Goal: Find specific page/section: Find specific page/section

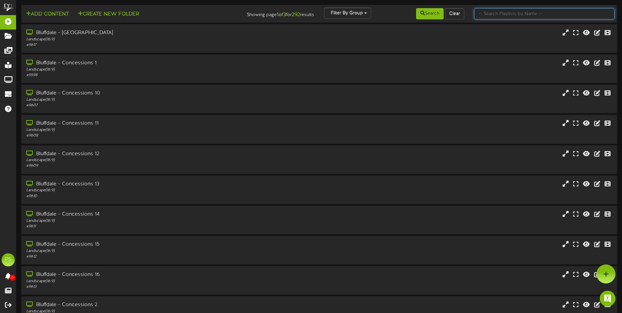
click at [483, 15] on input "text" at bounding box center [544, 13] width 140 height 11
type input "q"
click at [438, 13] on button "Search" at bounding box center [430, 13] width 28 height 11
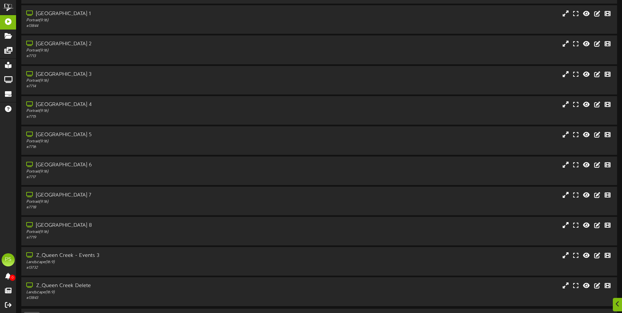
scroll to position [824, 0]
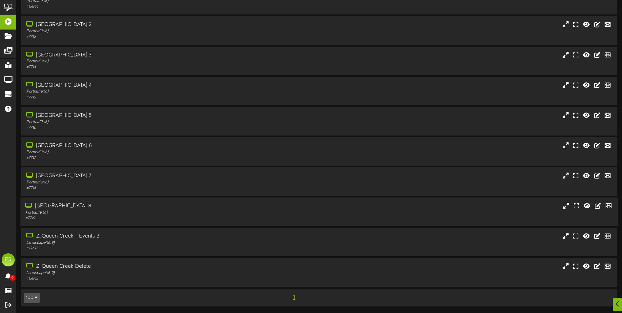
click at [131, 206] on div "[GEOGRAPHIC_DATA] 8" at bounding box center [144, 206] width 239 height 8
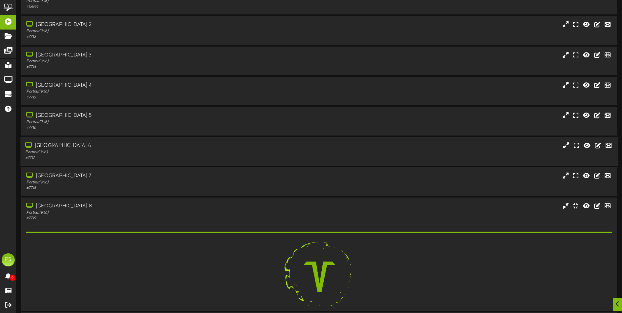
drag, startPoint x: 133, startPoint y: 182, endPoint x: 132, endPoint y: 151, distance: 31.5
click at [133, 181] on div "Portrait ( 9:16 )" at bounding box center [145, 183] width 238 height 6
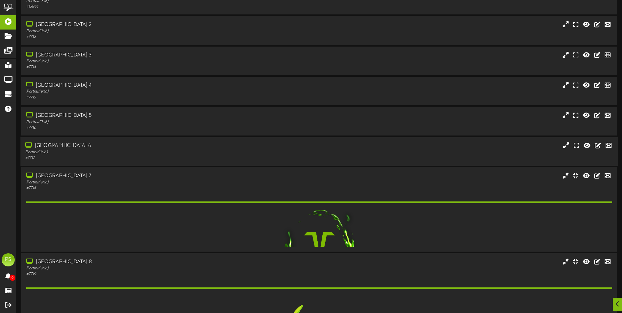
click at [132, 147] on div "[GEOGRAPHIC_DATA] 6" at bounding box center [144, 146] width 239 height 8
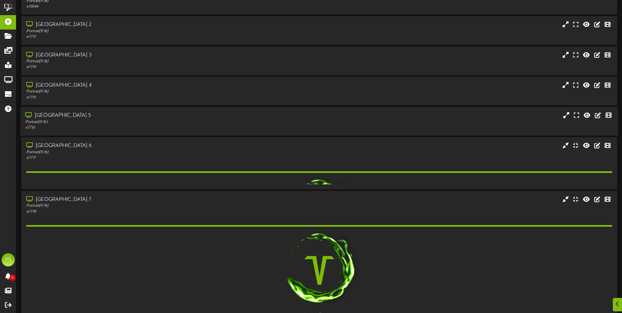
click at [125, 113] on div "[GEOGRAPHIC_DATA] 5" at bounding box center [144, 116] width 239 height 8
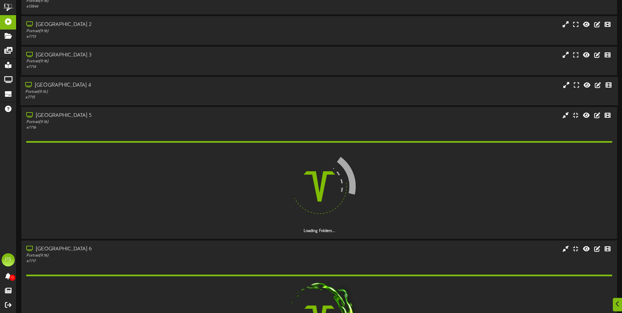
click at [121, 78] on div "[GEOGRAPHIC_DATA] 4 Portrait ( 9:16 ) # 7715" at bounding box center [318, 90] width 597 height 29
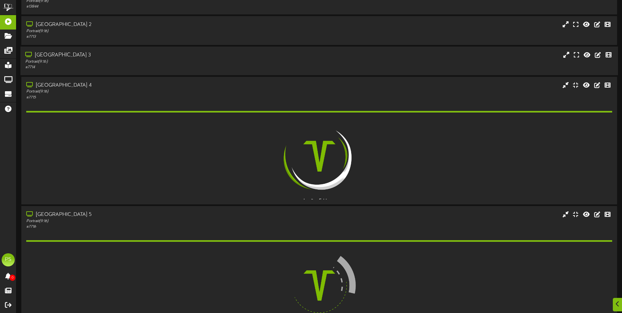
click at [119, 57] on div "[GEOGRAPHIC_DATA] 3" at bounding box center [144, 55] width 239 height 8
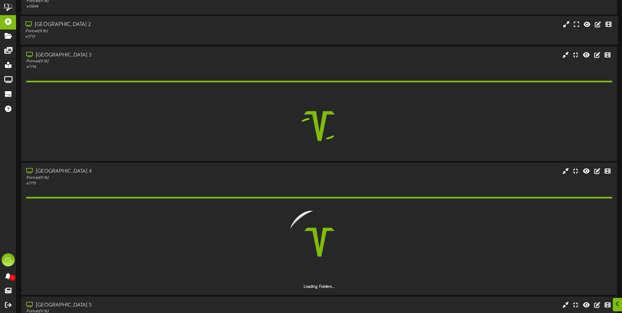
click at [120, 32] on div "Portrait ( 9:16 )" at bounding box center [144, 32] width 239 height 6
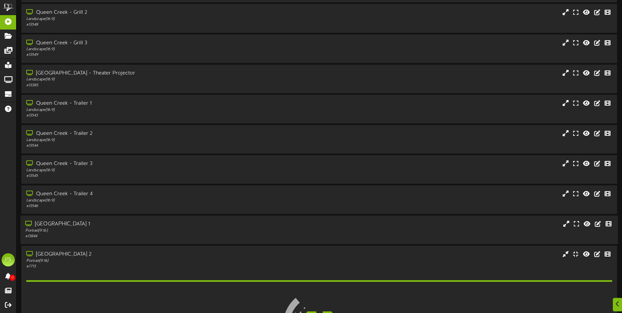
scroll to position [725, 0]
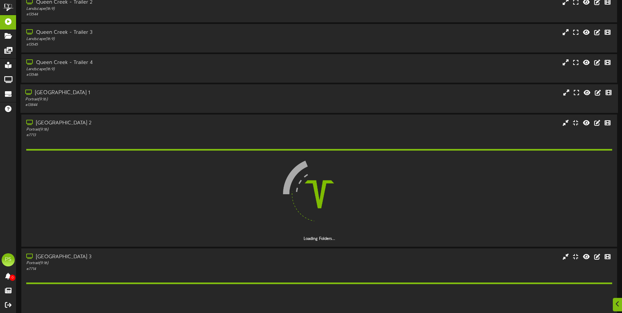
click at [116, 98] on div "Portrait ( 9:16 )" at bounding box center [144, 100] width 239 height 6
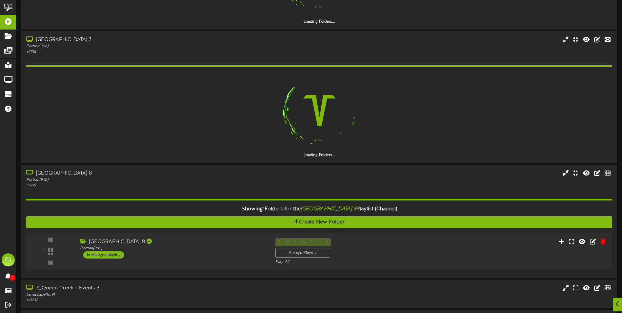
scroll to position [1631, 0]
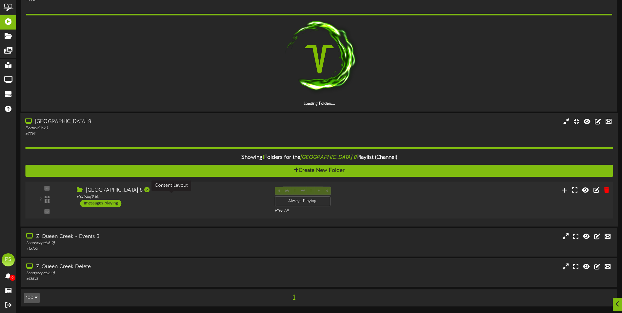
click at [183, 195] on div "Portrait ( 9:16 )" at bounding box center [171, 197] width 188 height 6
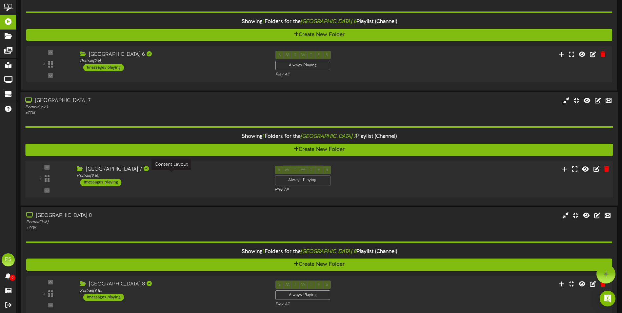
scroll to position [1444, 0]
click at [178, 174] on div "Portrait ( 9:16 )" at bounding box center [171, 176] width 188 height 6
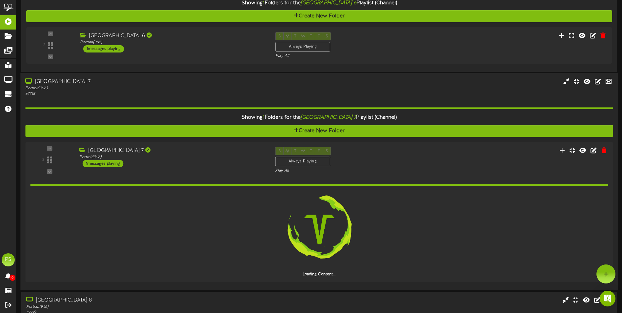
click at [192, 84] on div "[GEOGRAPHIC_DATA] 7" at bounding box center [144, 82] width 239 height 8
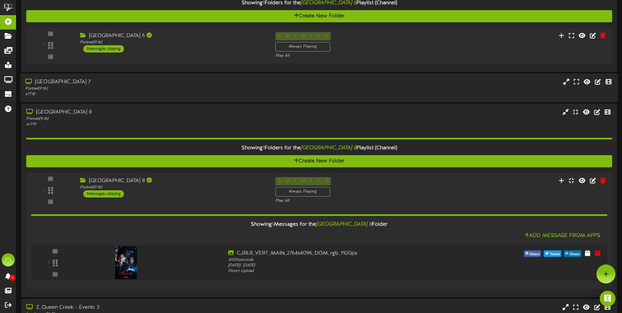
click at [190, 83] on div "[GEOGRAPHIC_DATA] 7" at bounding box center [144, 82] width 239 height 8
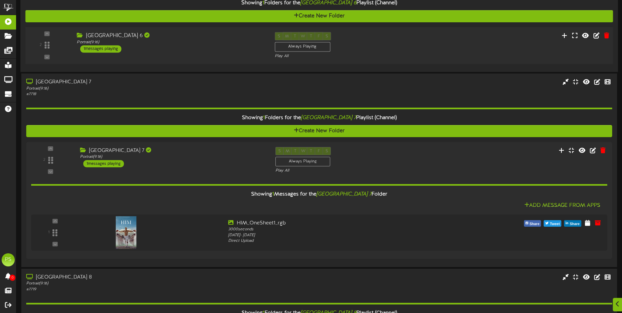
click at [200, 38] on div "[GEOGRAPHIC_DATA] 6" at bounding box center [171, 36] width 188 height 8
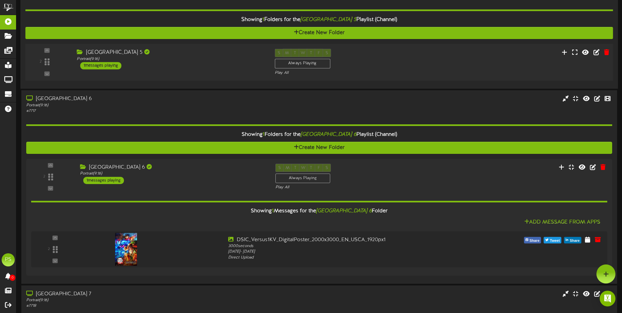
click at [204, 52] on div "[GEOGRAPHIC_DATA] 5" at bounding box center [171, 53] width 188 height 8
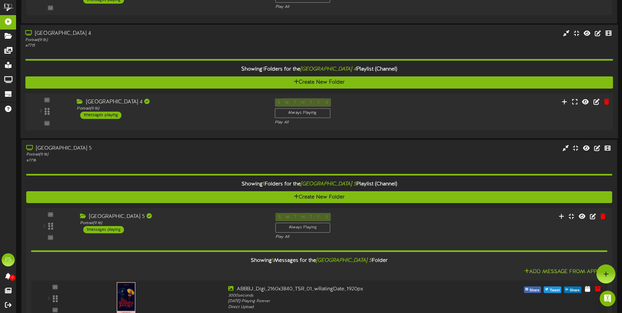
click at [190, 114] on div "[GEOGRAPHIC_DATA] 4 Portrait ( 9:16 ) 1 messages playing" at bounding box center [171, 108] width 198 height 21
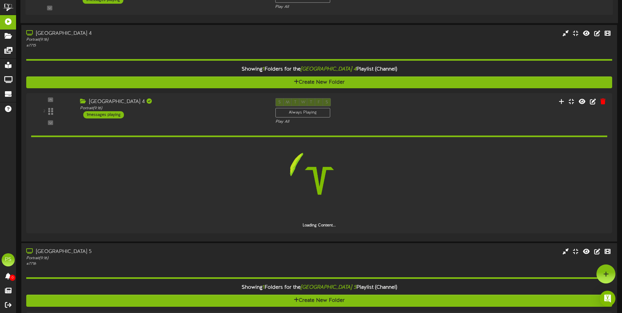
scroll to position [998, 0]
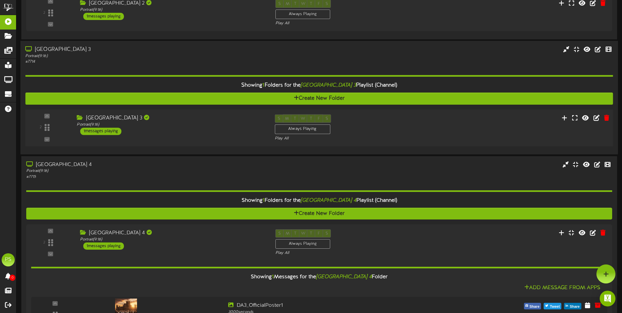
click at [179, 121] on div "[GEOGRAPHIC_DATA] 3" at bounding box center [171, 118] width 188 height 8
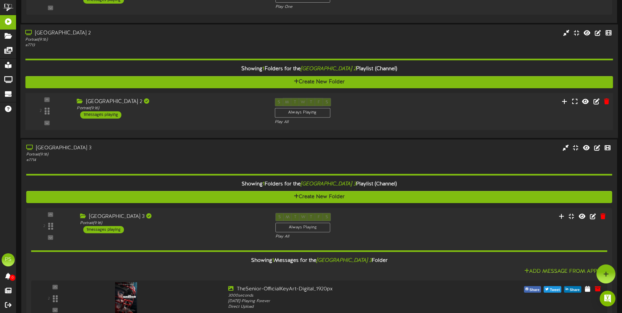
click at [182, 102] on div "[GEOGRAPHIC_DATA] 2" at bounding box center [171, 102] width 188 height 8
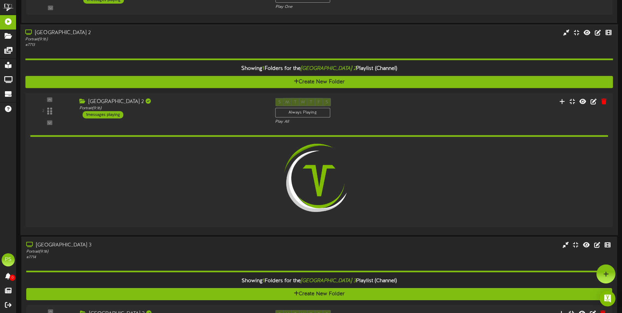
scroll to position [801, 0]
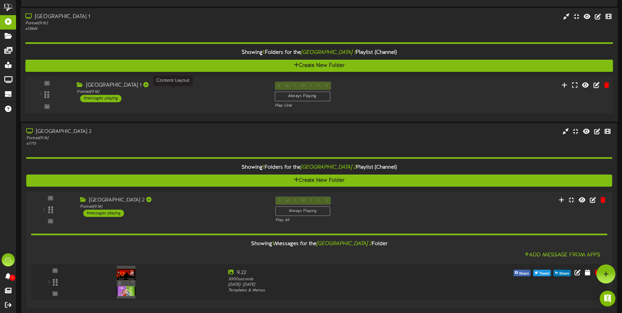
click at [183, 91] on div "Portrait ( 9:16 )" at bounding box center [171, 92] width 188 height 6
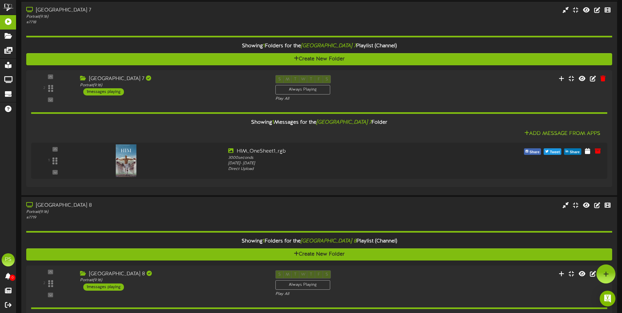
scroll to position [1814, 0]
